Goal: Task Accomplishment & Management: Use online tool/utility

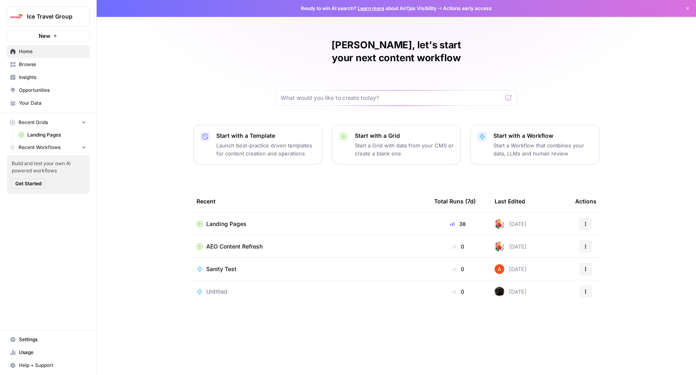
click at [42, 62] on span "Browse" at bounding box center [52, 64] width 67 height 7
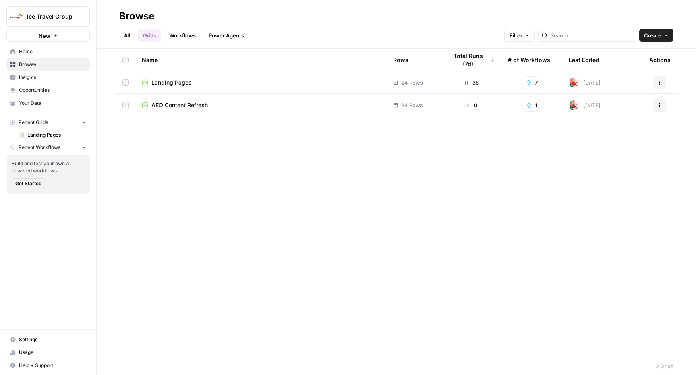
click at [182, 82] on span "Landing Pages" at bounding box center [171, 83] width 40 height 8
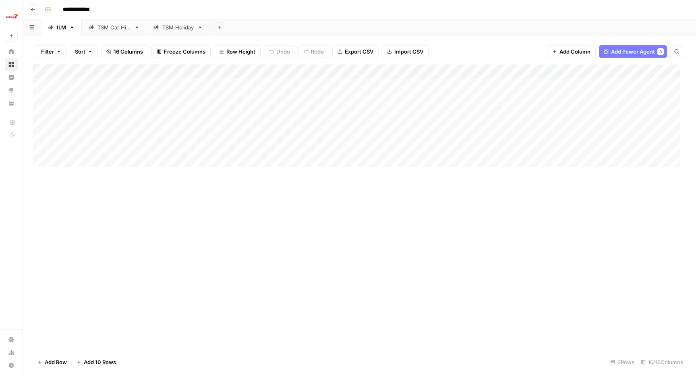
click at [117, 29] on div "TSM Car Hire" at bounding box center [113, 27] width 33 height 8
click at [344, 256] on div "Add Column" at bounding box center [360, 180] width 654 height 232
click at [425, 258] on div "Add Column" at bounding box center [360, 180] width 654 height 232
click at [449, 256] on div "Add Column" at bounding box center [360, 180] width 654 height 232
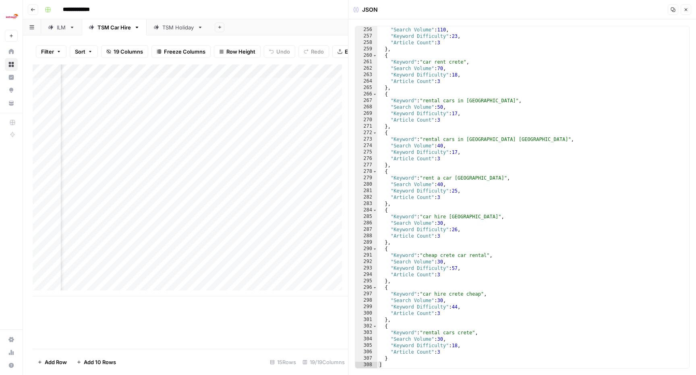
scroll to position [0, 632]
click at [169, 88] on div "Add Column" at bounding box center [190, 180] width 315 height 232
click at [191, 89] on div "Add Column" at bounding box center [190, 180] width 315 height 232
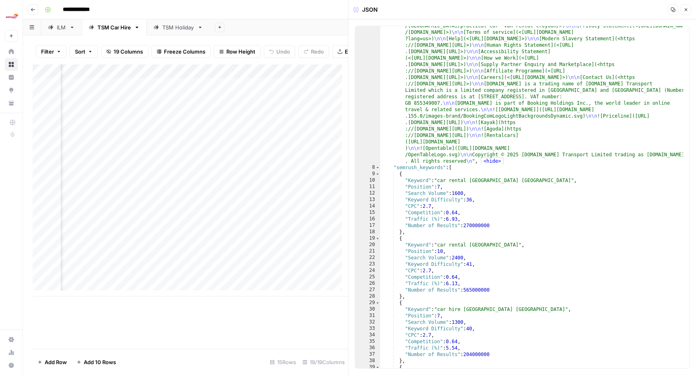
scroll to position [260, 0]
click at [263, 89] on div "Add Column" at bounding box center [190, 180] width 315 height 232
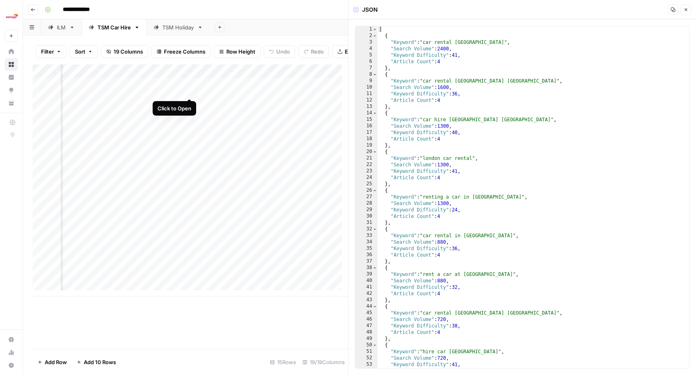
click at [188, 90] on div "Add Column" at bounding box center [190, 180] width 315 height 232
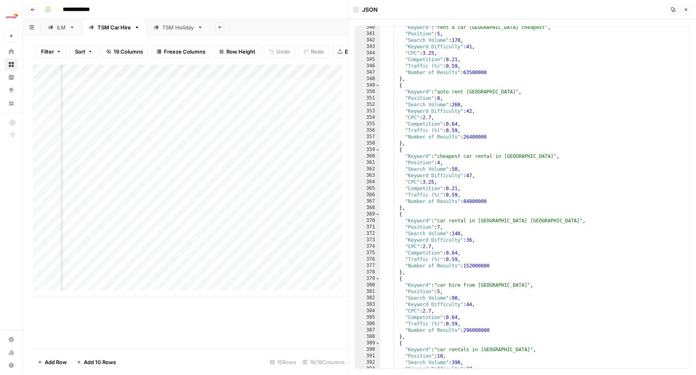
scroll to position [1177, 0]
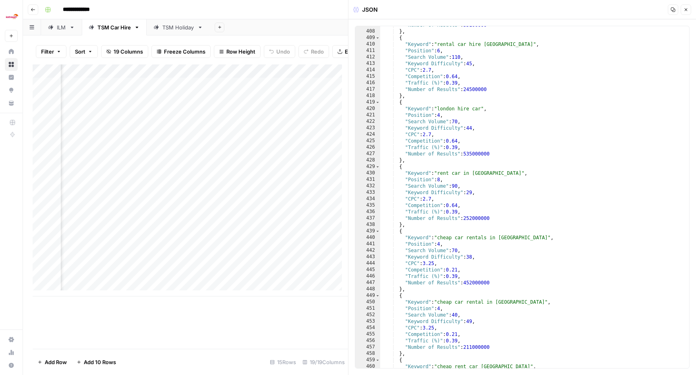
click at [61, 32] on link "ILM" at bounding box center [61, 27] width 41 height 16
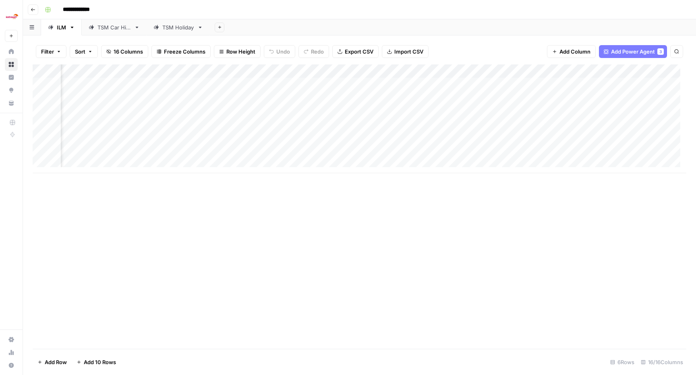
scroll to position [0, 504]
click at [122, 27] on div "TSM Car Hire" at bounding box center [113, 27] width 33 height 8
click at [448, 81] on div "Add Column" at bounding box center [360, 180] width 654 height 232
click at [476, 85] on div "Add Column" at bounding box center [360, 180] width 654 height 232
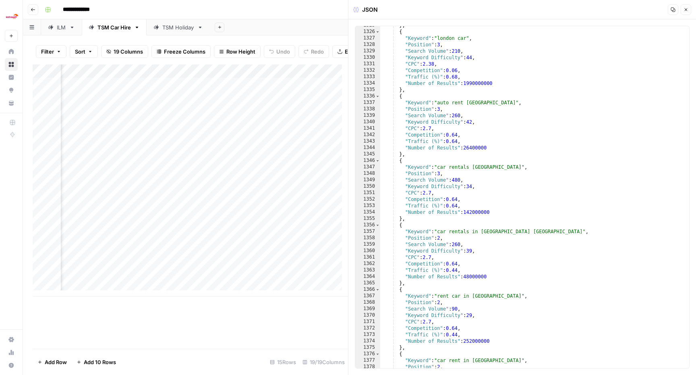
scroll to position [0, 619]
click at [257, 90] on div "Add Column" at bounding box center [190, 180] width 315 height 232
click at [277, 92] on div "Add Column" at bounding box center [190, 180] width 315 height 232
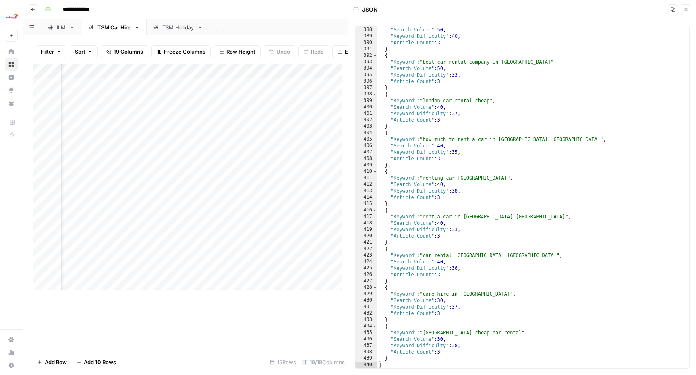
scroll to position [0, 198]
click at [141, 86] on div "Add Column" at bounding box center [190, 180] width 315 height 232
click at [176, 91] on div "Add Column" at bounding box center [190, 180] width 315 height 232
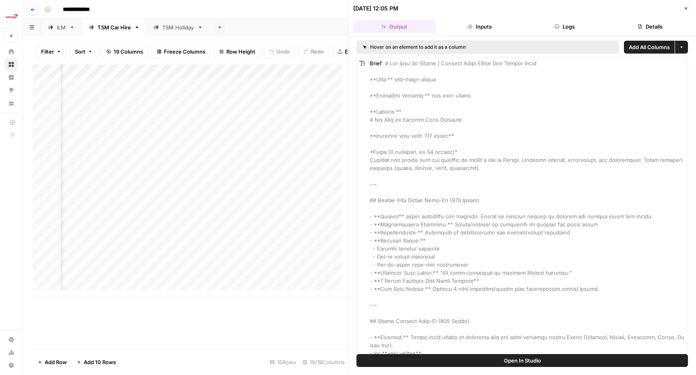
click at [479, 28] on button "Inputs" at bounding box center [480, 26] width 82 height 13
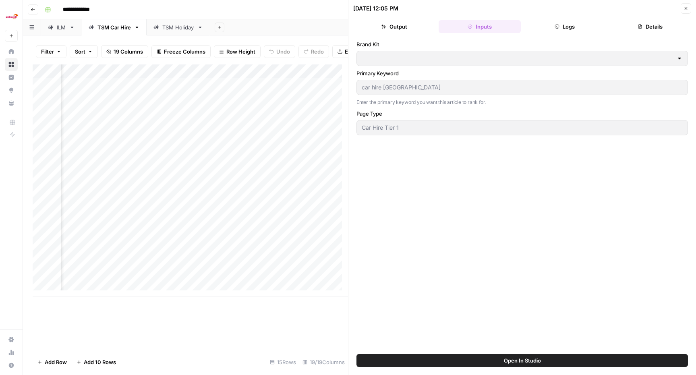
type input "TSM Car Hire"
click at [582, 28] on button "Logs" at bounding box center [565, 26] width 82 height 13
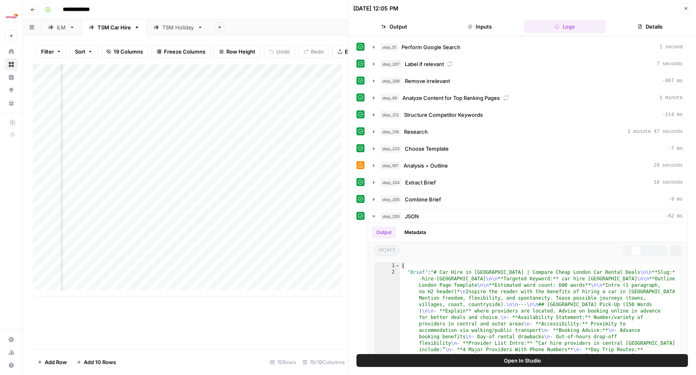
click at [653, 28] on button "Details" at bounding box center [650, 26] width 82 height 13
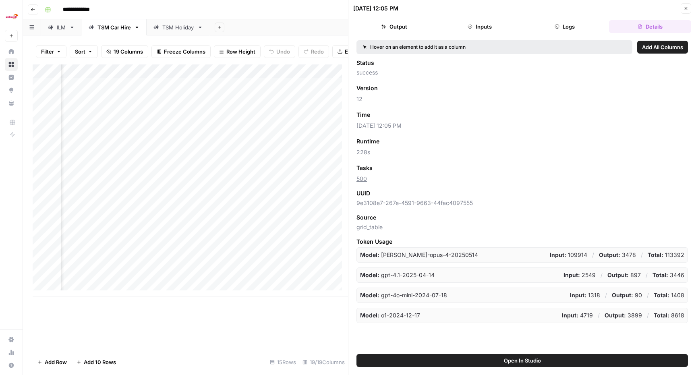
click at [560, 23] on button "Logs" at bounding box center [565, 26] width 82 height 13
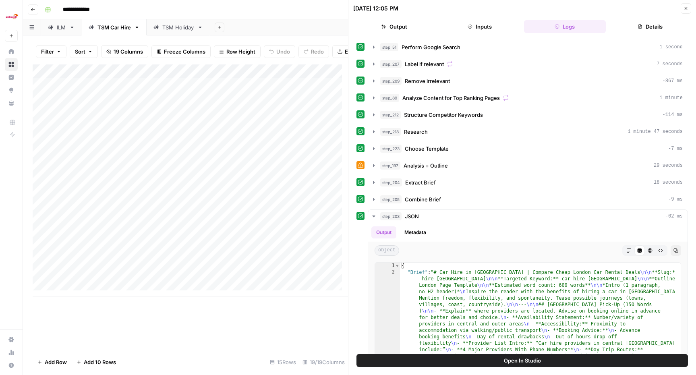
click at [59, 28] on div "ILM" at bounding box center [61, 27] width 9 height 8
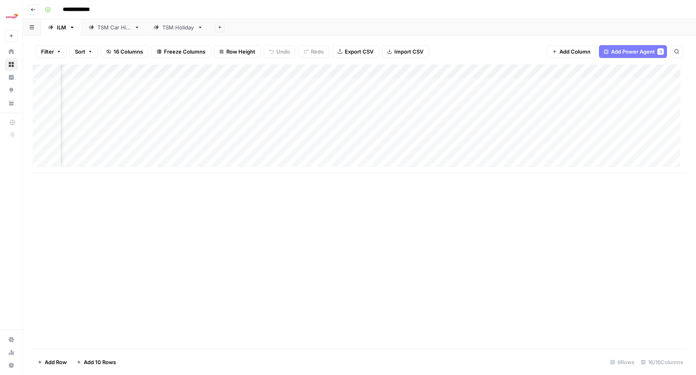
scroll to position [0, 547]
click at [568, 85] on div "Add Column" at bounding box center [360, 118] width 654 height 109
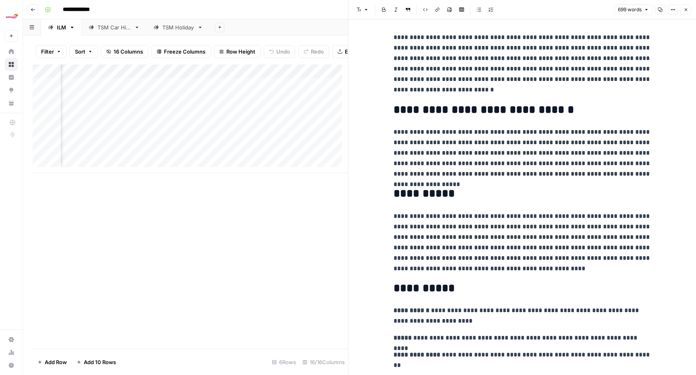
scroll to position [554, 0]
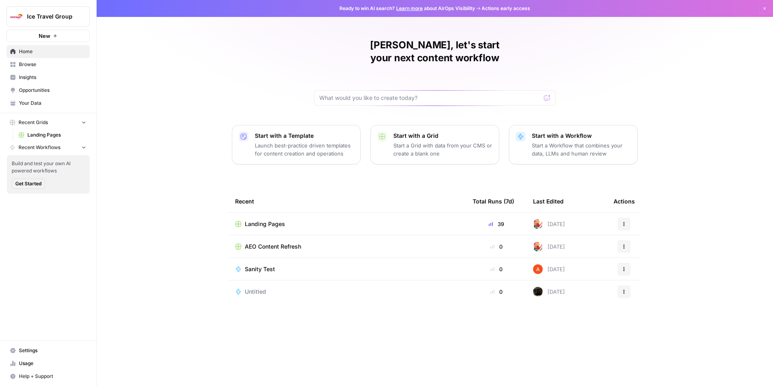
click at [45, 131] on span "Landing Pages" at bounding box center [56, 134] width 59 height 7
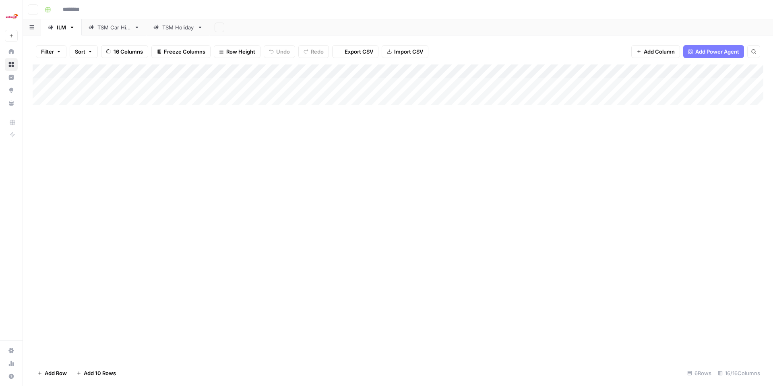
type input "**********"
click at [111, 32] on link "TSM Car Hire" at bounding box center [114, 27] width 65 height 16
click at [185, 30] on div "TSM Holiday" at bounding box center [178, 27] width 32 height 8
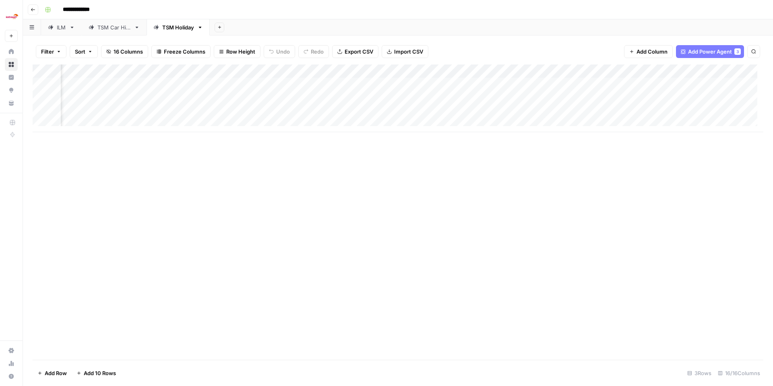
scroll to position [0, 539]
click at [112, 25] on div "TSM Car Hire" at bounding box center [113, 27] width 33 height 8
click at [58, 27] on div "ILM" at bounding box center [61, 27] width 9 height 8
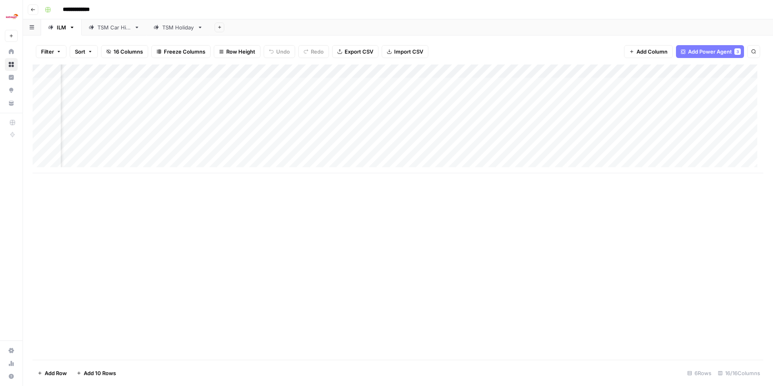
click at [174, 27] on div "TSM Holiday" at bounding box center [178, 27] width 32 height 8
click at [111, 28] on div "TSM Car Hire" at bounding box center [113, 27] width 33 height 8
click at [61, 26] on div "ILM" at bounding box center [61, 27] width 9 height 8
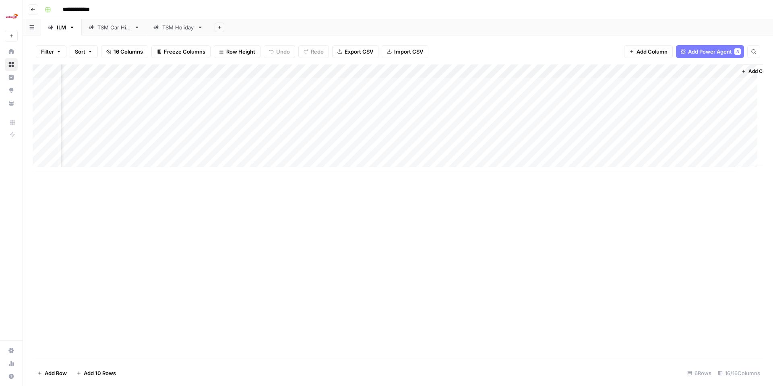
scroll to position [0, 533]
